Goal: Task Accomplishment & Management: Manage account settings

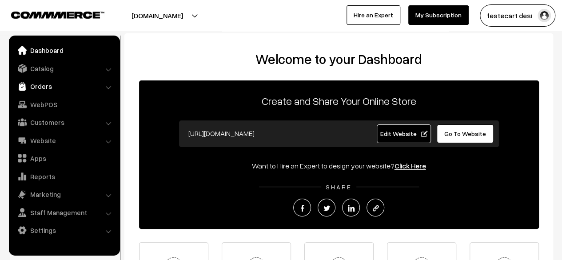
click at [48, 89] on link "Orders" at bounding box center [64, 86] width 106 height 16
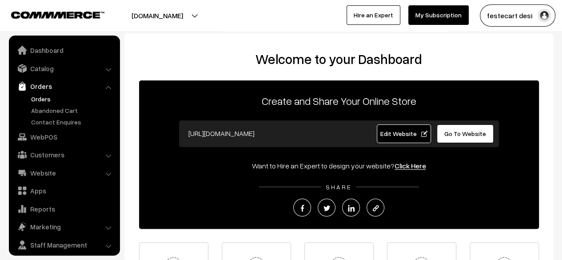
click at [42, 99] on link "Orders" at bounding box center [73, 98] width 88 height 9
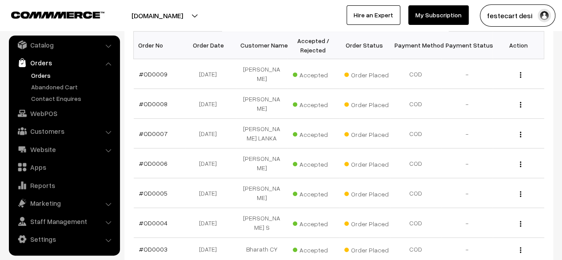
scroll to position [151, 0]
click at [259, 71] on td "Ravi Kr" at bounding box center [262, 73] width 52 height 30
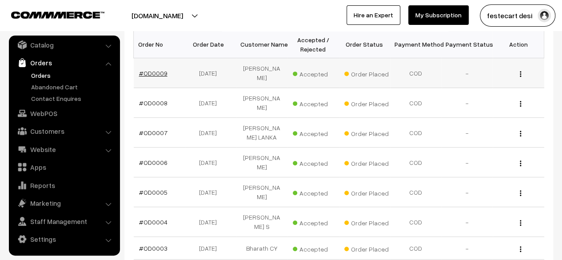
click at [149, 69] on link "#OD0009" at bounding box center [153, 73] width 28 height 8
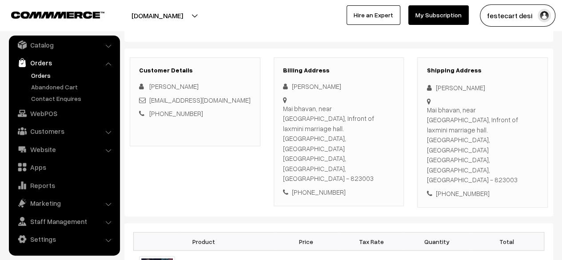
scroll to position [94, 0]
click at [353, 188] on div "+91 8210068968" at bounding box center [339, 193] width 112 height 10
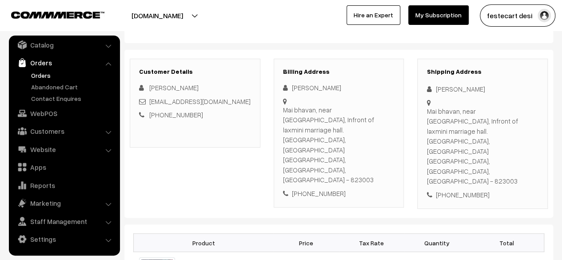
scroll to position [92, 0]
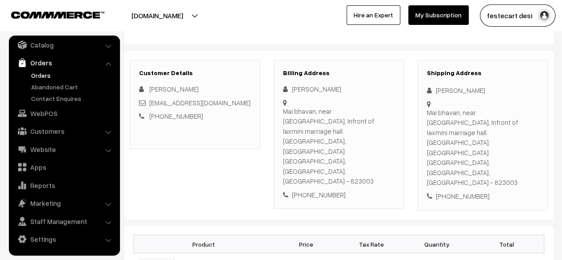
click at [356, 190] on div "+91 8210068968" at bounding box center [339, 195] width 112 height 10
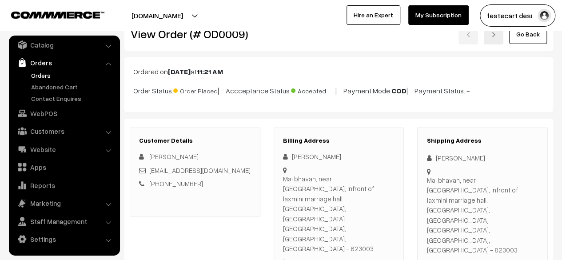
scroll to position [0, 0]
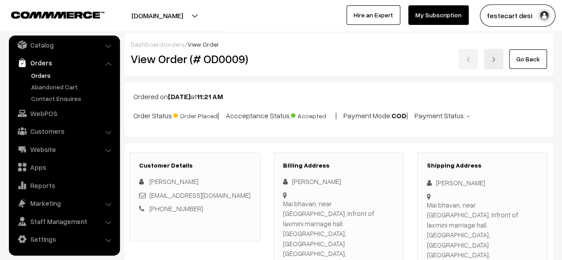
click at [174, 44] on link "orders" at bounding box center [175, 44] width 20 height 8
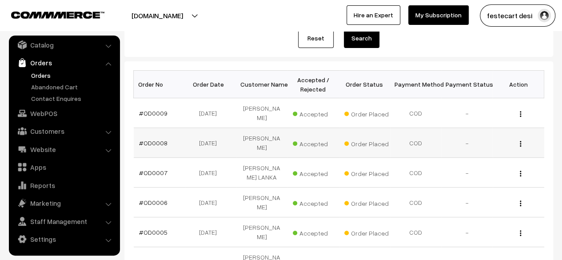
scroll to position [111, 0]
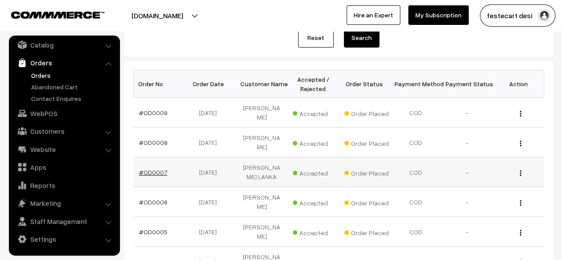
click at [148, 168] on link "#OD0007" at bounding box center [153, 172] width 28 height 8
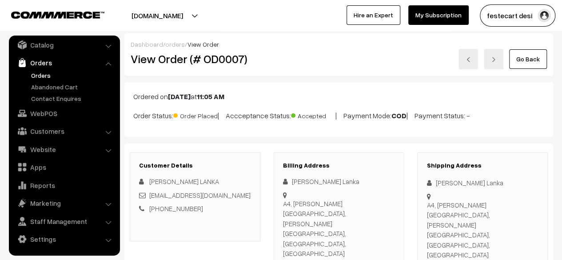
click at [42, 76] on link "Orders" at bounding box center [73, 75] width 88 height 9
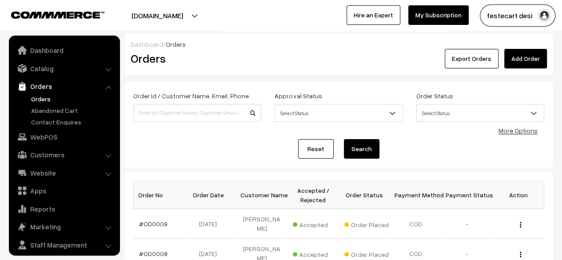
scroll to position [24, 0]
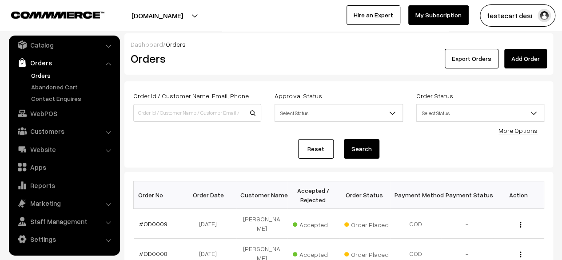
click at [276, 147] on div "Reset Search" at bounding box center [338, 149] width 411 height 20
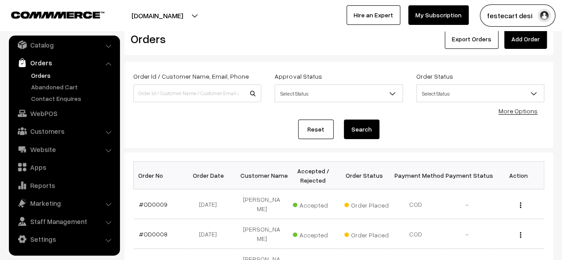
scroll to position [17, 0]
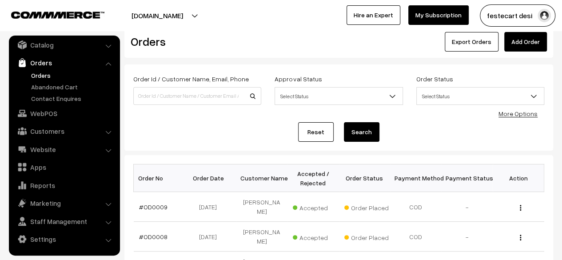
click at [274, 131] on div "Reset Search" at bounding box center [338, 132] width 411 height 20
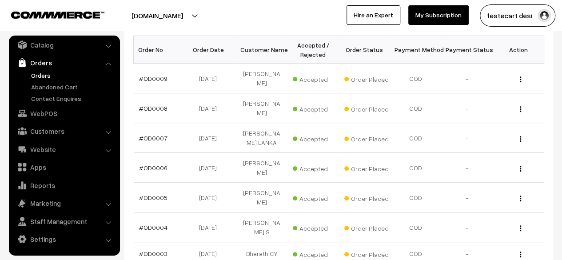
scroll to position [0, 0]
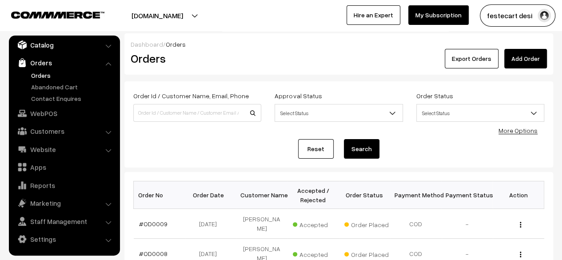
click at [44, 47] on link "Catalog" at bounding box center [64, 45] width 106 height 16
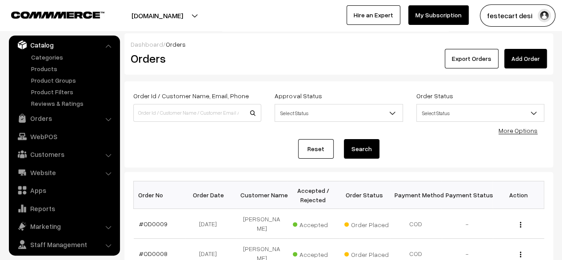
click at [52, 43] on link "Catalog" at bounding box center [64, 45] width 106 height 16
click at [49, 117] on link "Orders" at bounding box center [64, 118] width 106 height 16
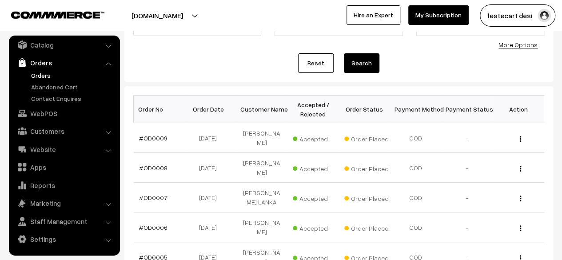
scroll to position [86, 0]
click at [57, 147] on link "Website" at bounding box center [64, 149] width 106 height 16
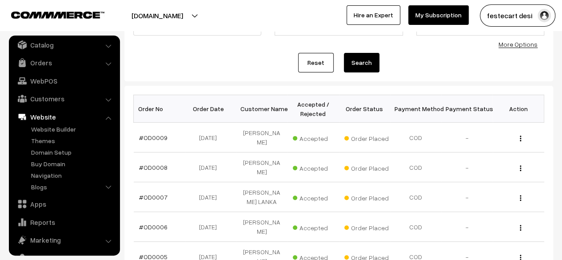
click at [60, 135] on ul "Website Builder Authors Categories" at bounding box center [64, 158] width 107 height 69
click at [68, 128] on link "Website Builder" at bounding box center [73, 128] width 88 height 9
